Goal: Transaction & Acquisition: Purchase product/service

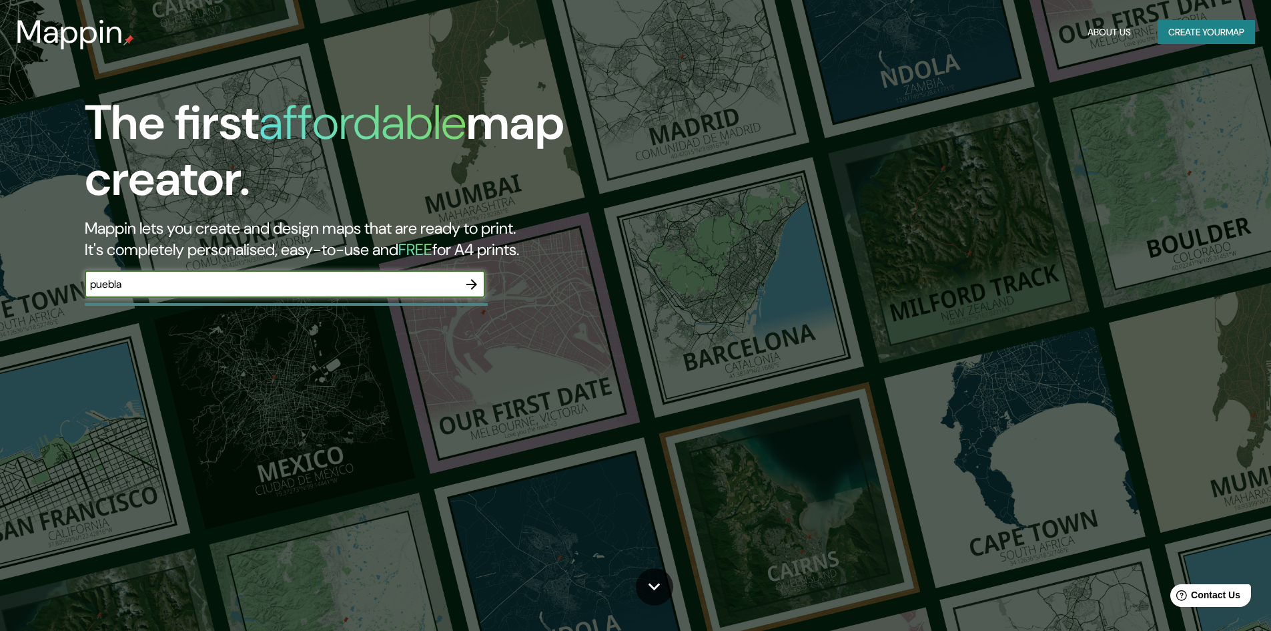
type input "puebla"
click at [472, 282] on icon "button" at bounding box center [472, 284] width 16 height 16
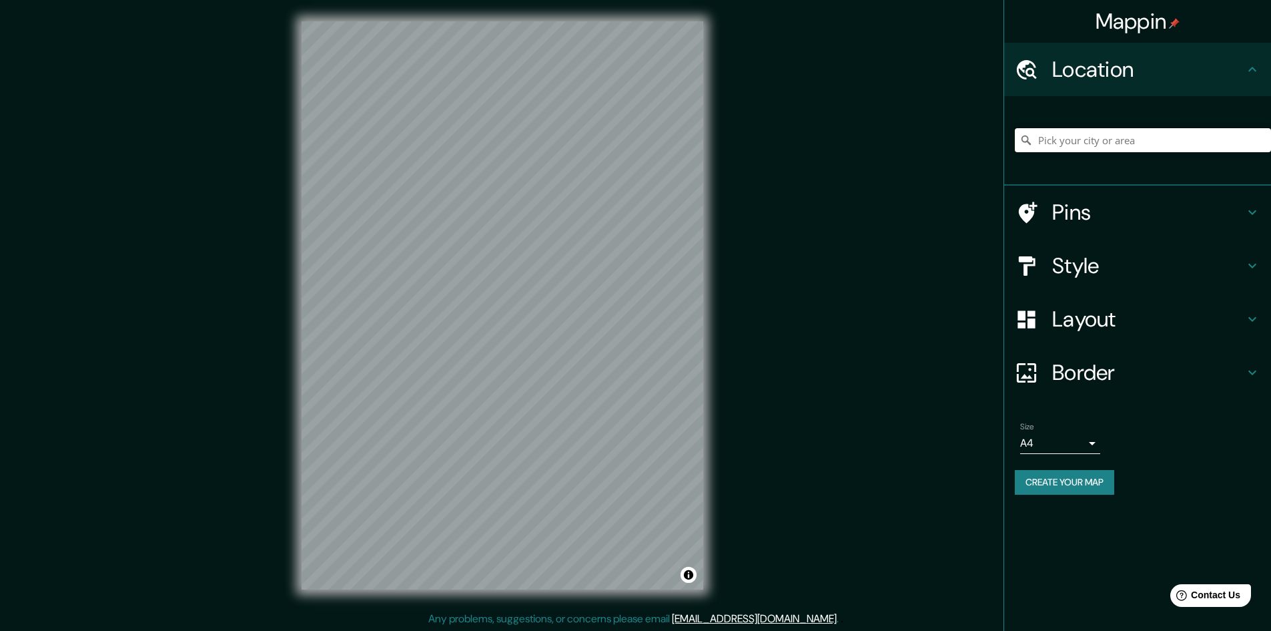
click at [1084, 147] on input "Pick your city or area" at bounding box center [1143, 140] width 256 height 24
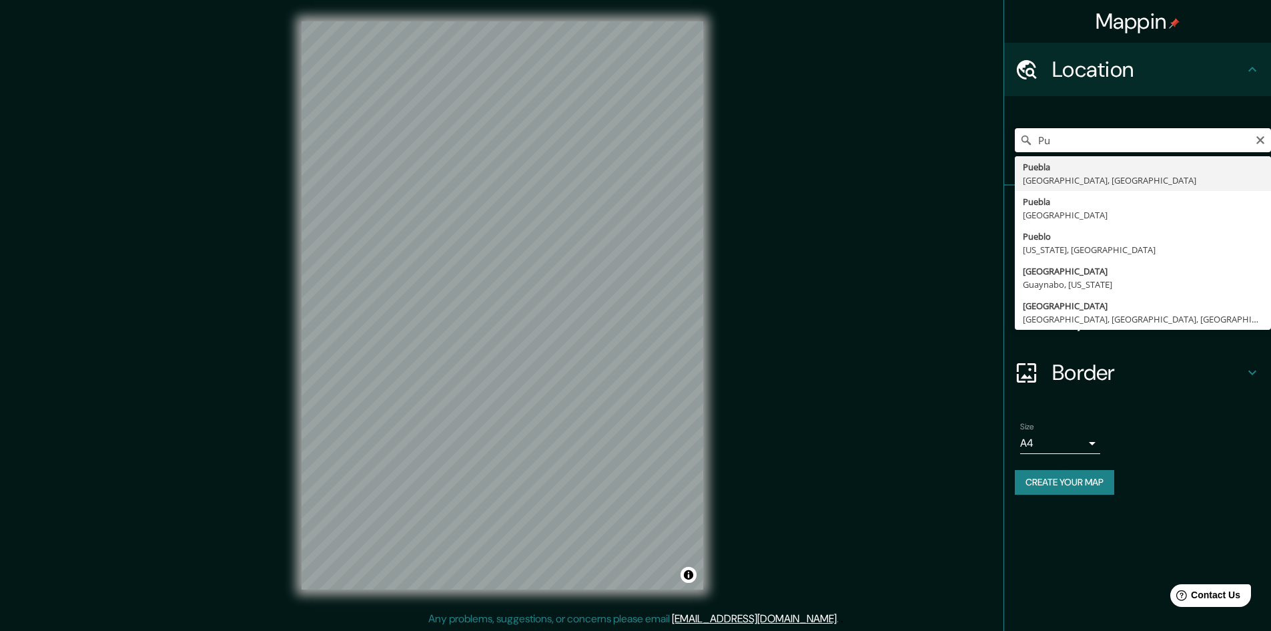
type input "P"
type input "B"
type input "[GEOGRAPHIC_DATA], [GEOGRAPHIC_DATA], [GEOGRAPHIC_DATA]"
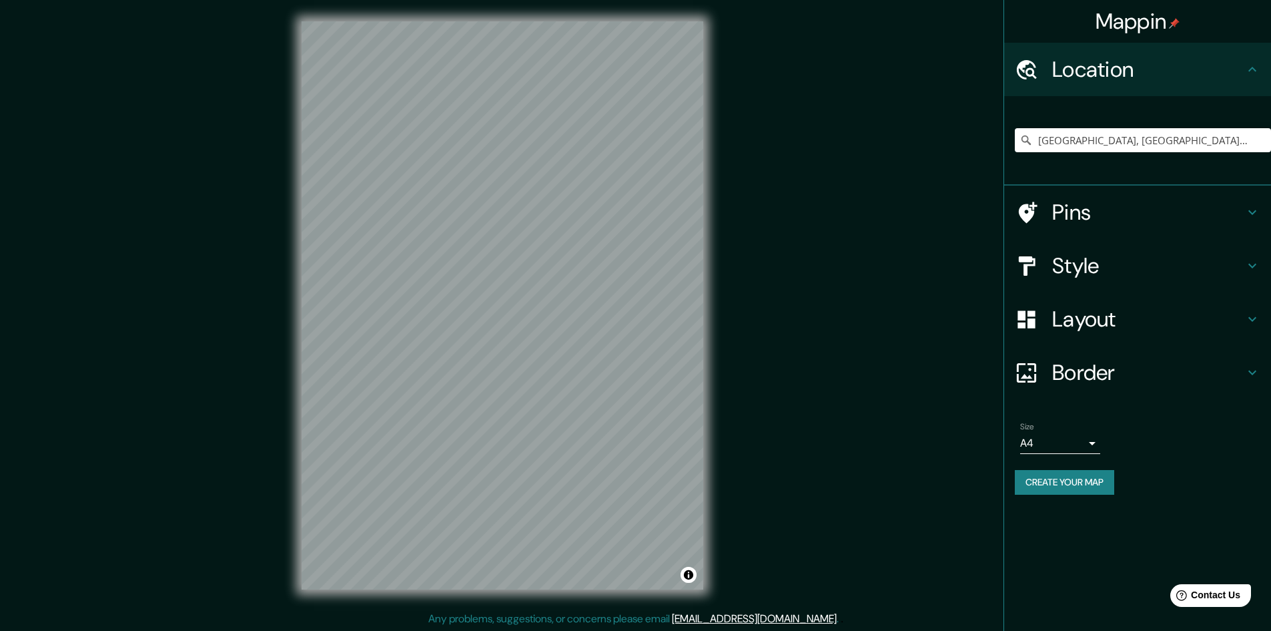
click at [296, 294] on div "© Mapbox © OpenStreetMap Improve this map" at bounding box center [502, 305] width 444 height 611
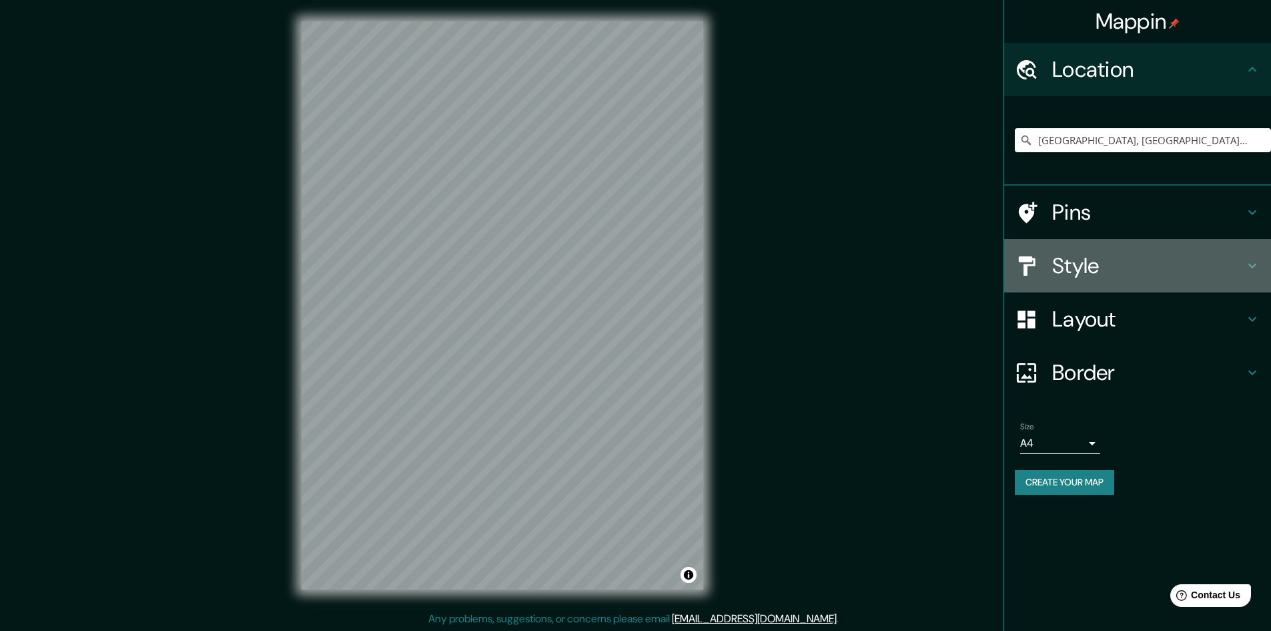
click at [1095, 282] on div "Style" at bounding box center [1137, 265] width 267 height 53
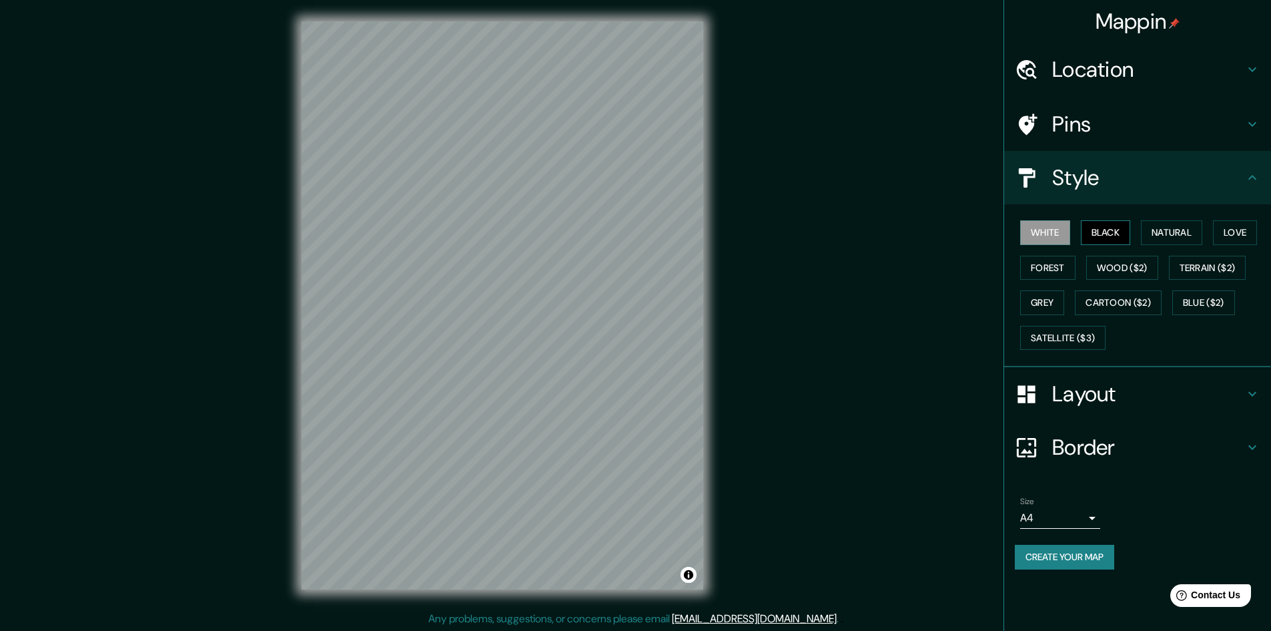
click at [1111, 236] on button "Black" at bounding box center [1106, 232] width 50 height 25
click at [1157, 234] on button "Natural" at bounding box center [1171, 232] width 61 height 25
click at [1232, 234] on button "Love" at bounding box center [1235, 232] width 44 height 25
click at [1130, 269] on button "Wood ($2)" at bounding box center [1122, 268] width 72 height 25
click at [1230, 231] on button "Love" at bounding box center [1235, 232] width 44 height 25
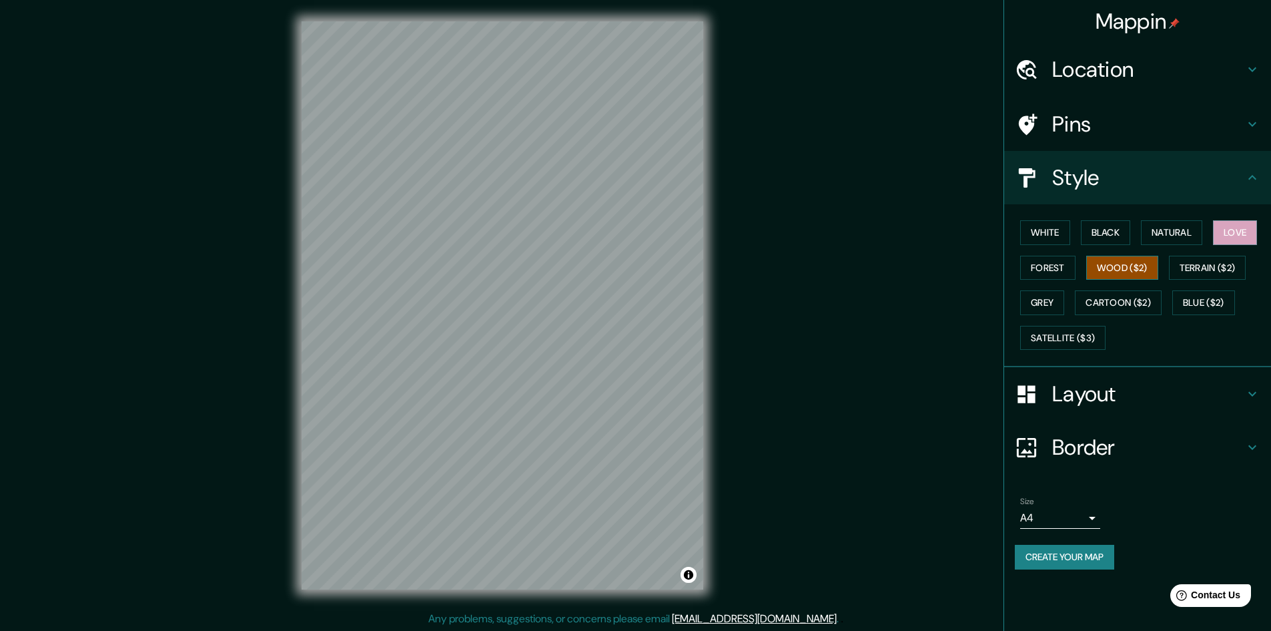
click at [1124, 266] on button "Wood ($2)" at bounding box center [1122, 268] width 72 height 25
click at [1057, 278] on button "Forest" at bounding box center [1047, 268] width 55 height 25
click at [1248, 222] on button "Love" at bounding box center [1235, 232] width 44 height 25
click at [1118, 281] on div "White Black Natural Love Forest Wood ($2) Terrain ($2) Grey Cartoon ($2) Blue (…" at bounding box center [1143, 285] width 256 height 140
click at [1124, 269] on button "Wood ($2)" at bounding box center [1122, 268] width 72 height 25
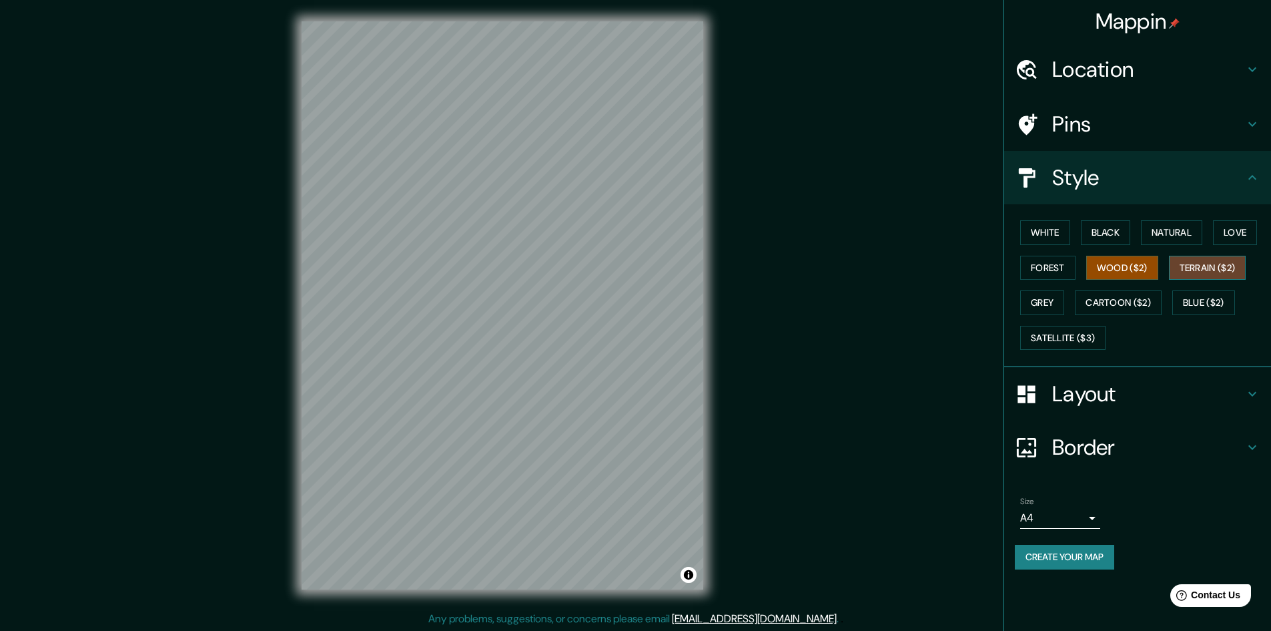
click at [1209, 275] on button "Terrain ($2)" at bounding box center [1207, 268] width 77 height 25
click at [1142, 266] on button "Wood ($2)" at bounding box center [1122, 268] width 72 height 25
click at [1041, 293] on button "Grey" at bounding box center [1042, 302] width 44 height 25
click at [1057, 262] on button "Forest" at bounding box center [1047, 268] width 55 height 25
click at [1139, 268] on button "Wood ($2)" at bounding box center [1122, 268] width 72 height 25
